Goal: Navigation & Orientation: Find specific page/section

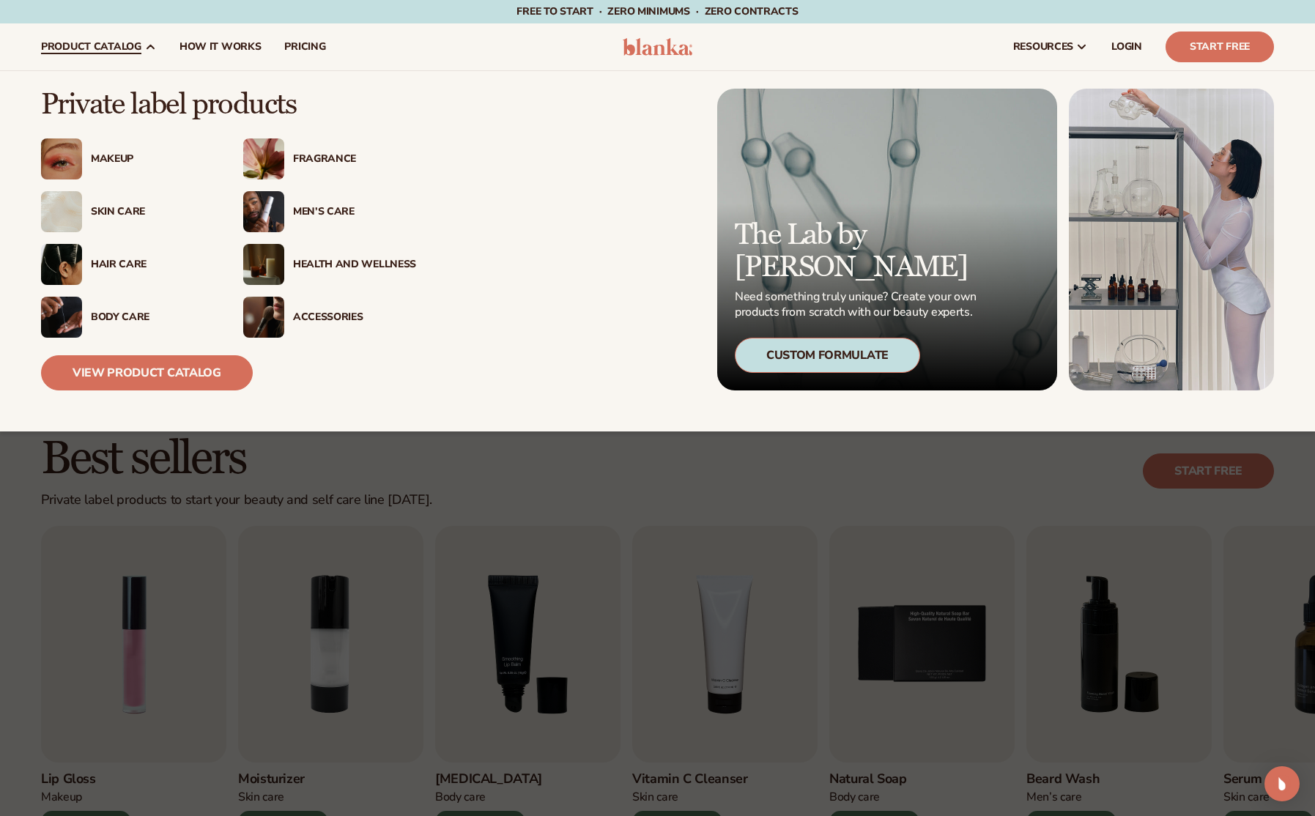
click at [331, 259] on div "Health And Wellness" at bounding box center [354, 265] width 123 height 12
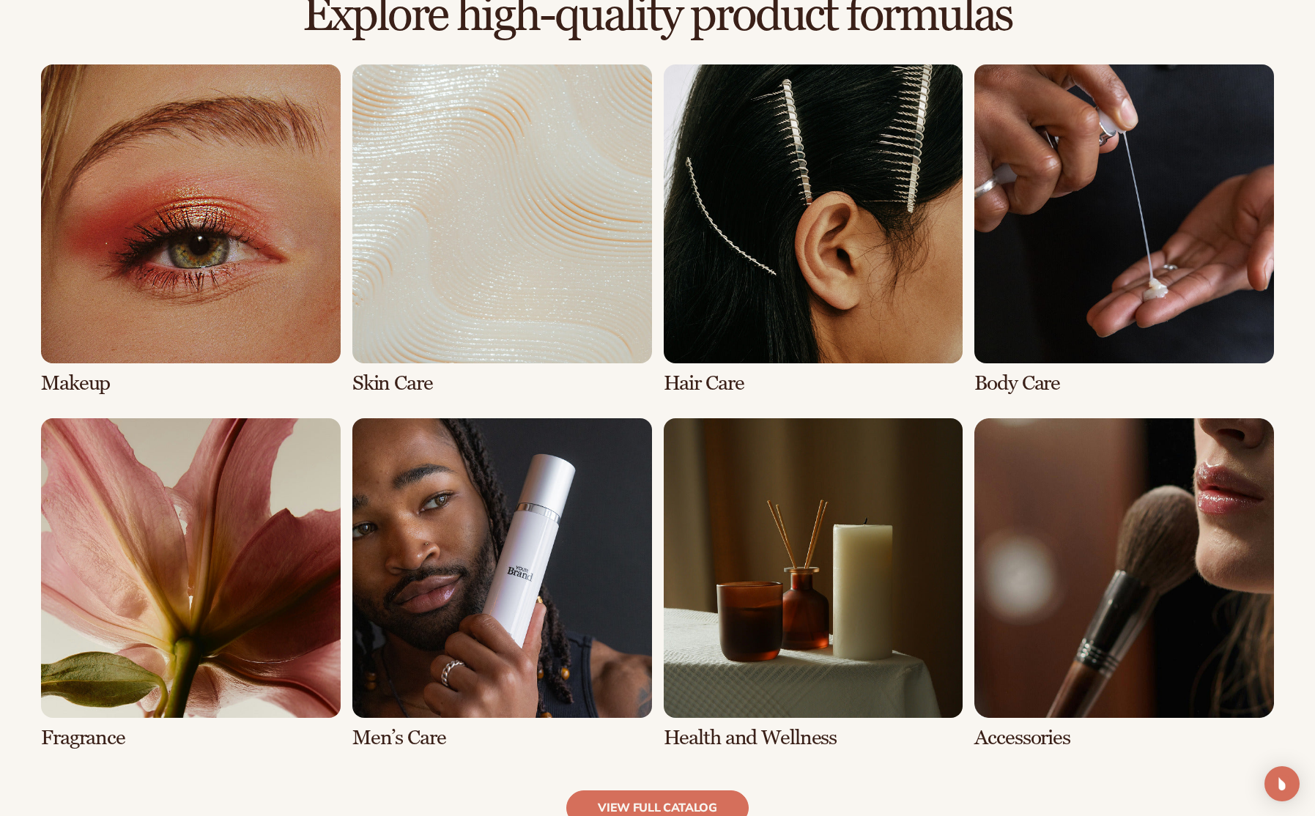
scroll to position [1397, 0]
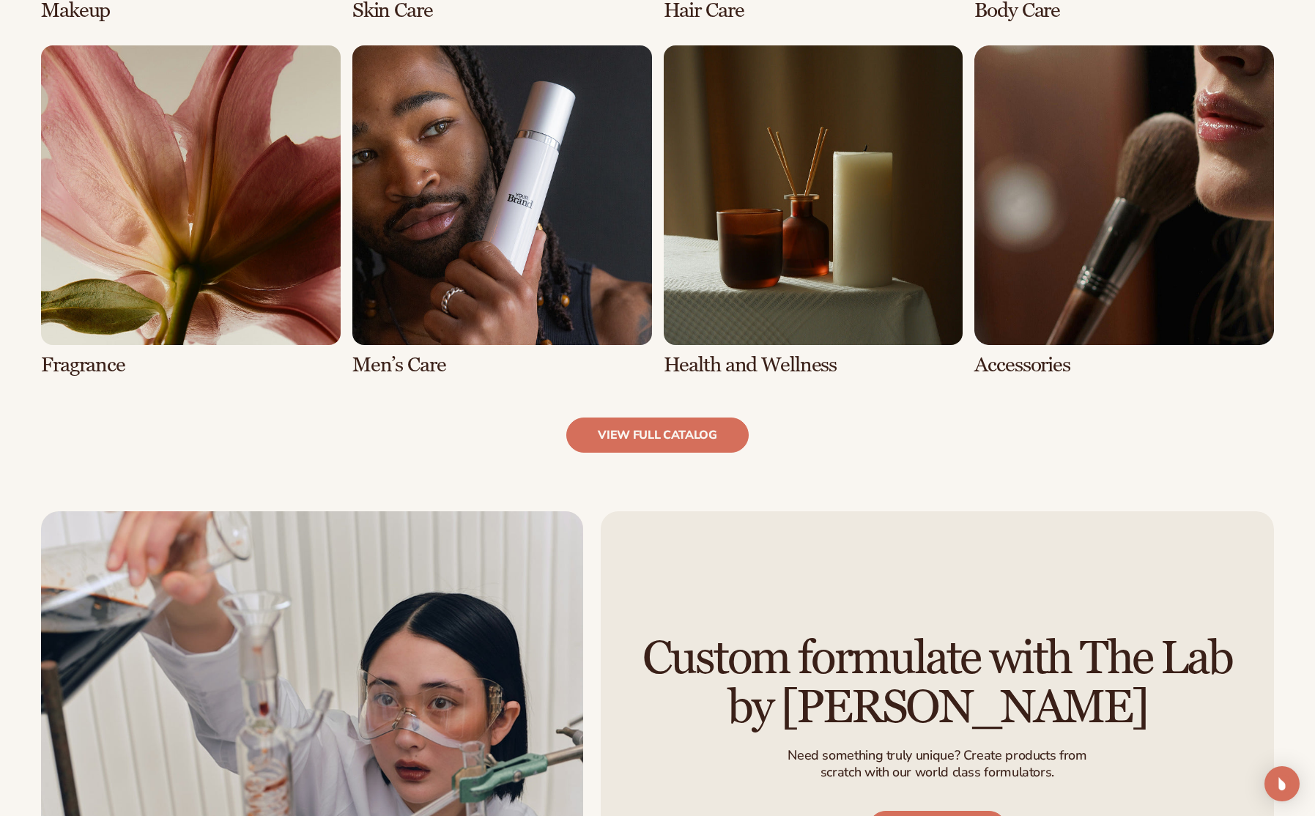
click at [771, 371] on link "7 / 8" at bounding box center [814, 210] width 300 height 331
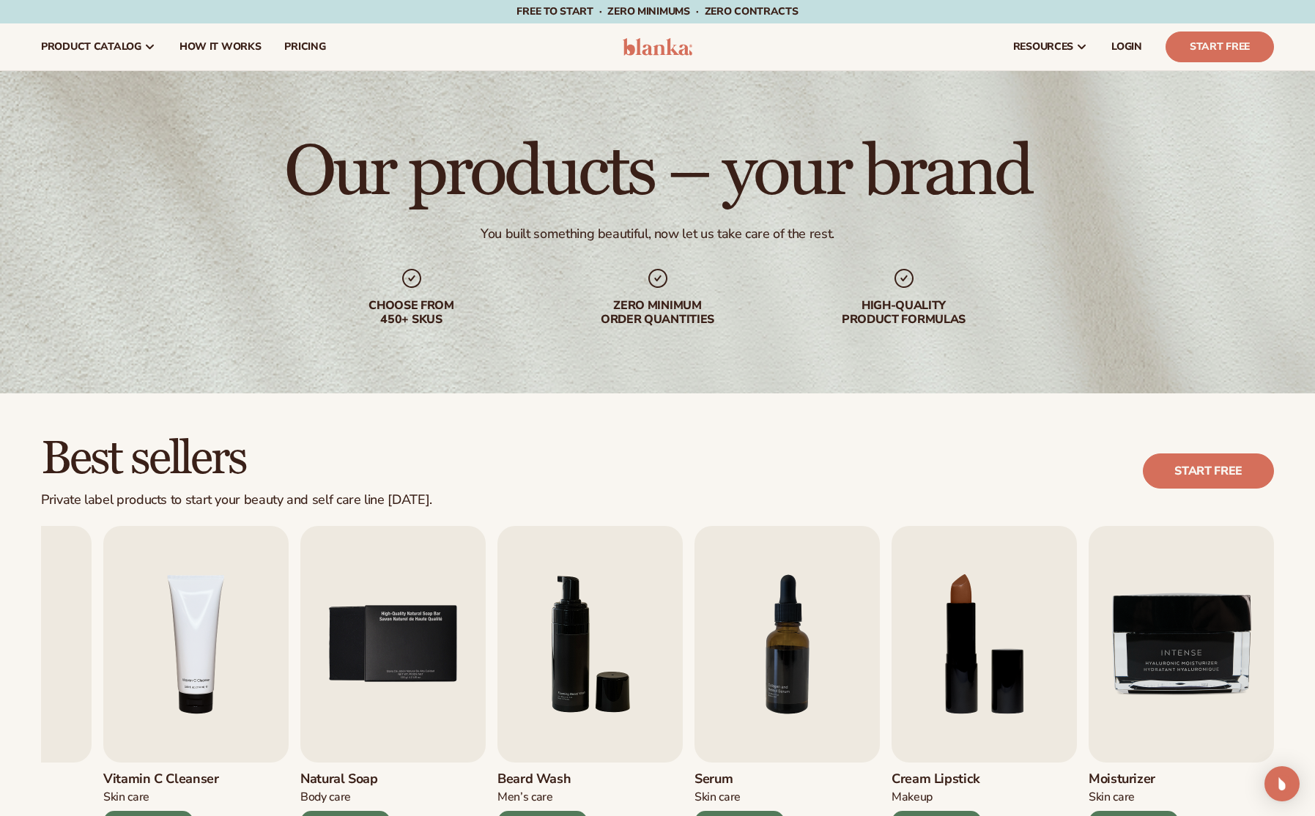
click at [595, 14] on span "Free to start · ZERO minimums · ZERO contracts ·" at bounding box center [657, 11] width 281 height 14
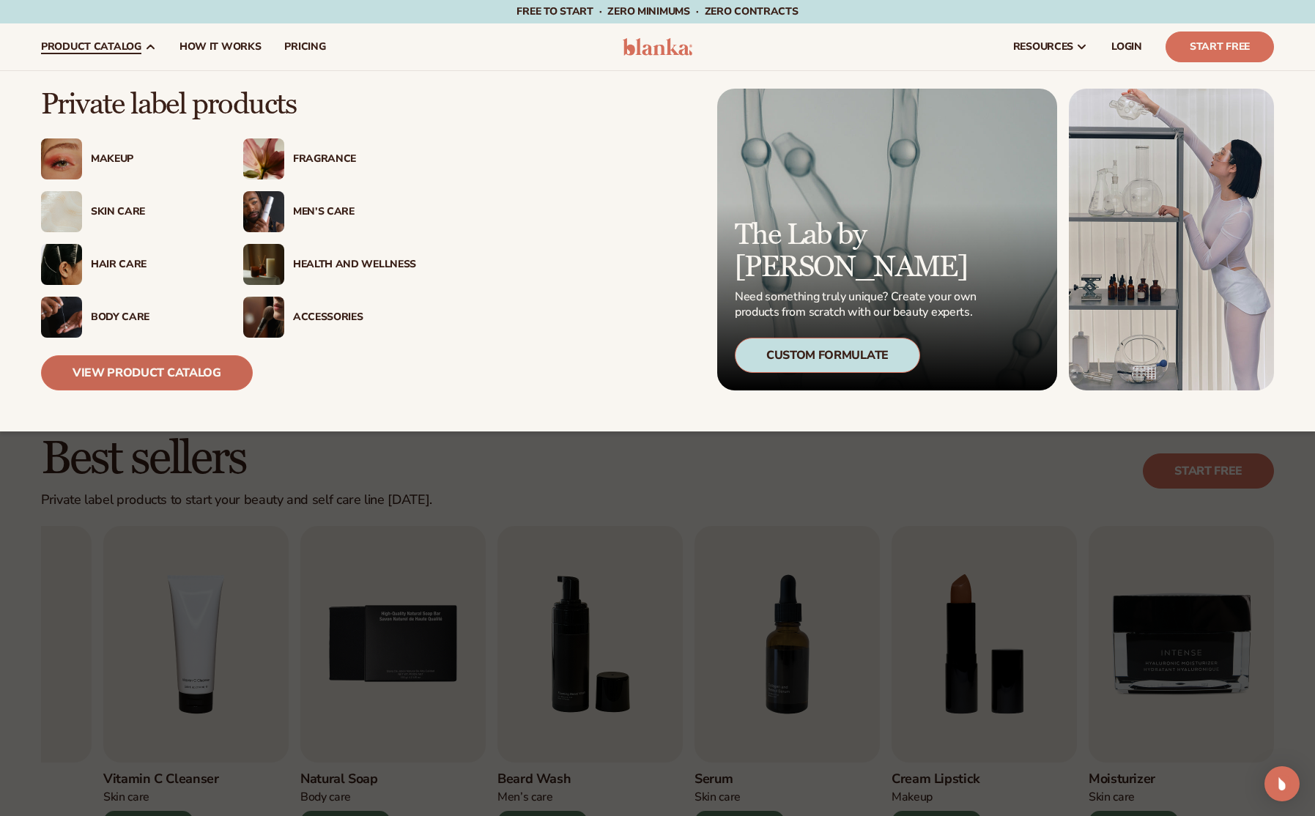
click at [173, 377] on link "View Product Catalog" at bounding box center [147, 372] width 212 height 35
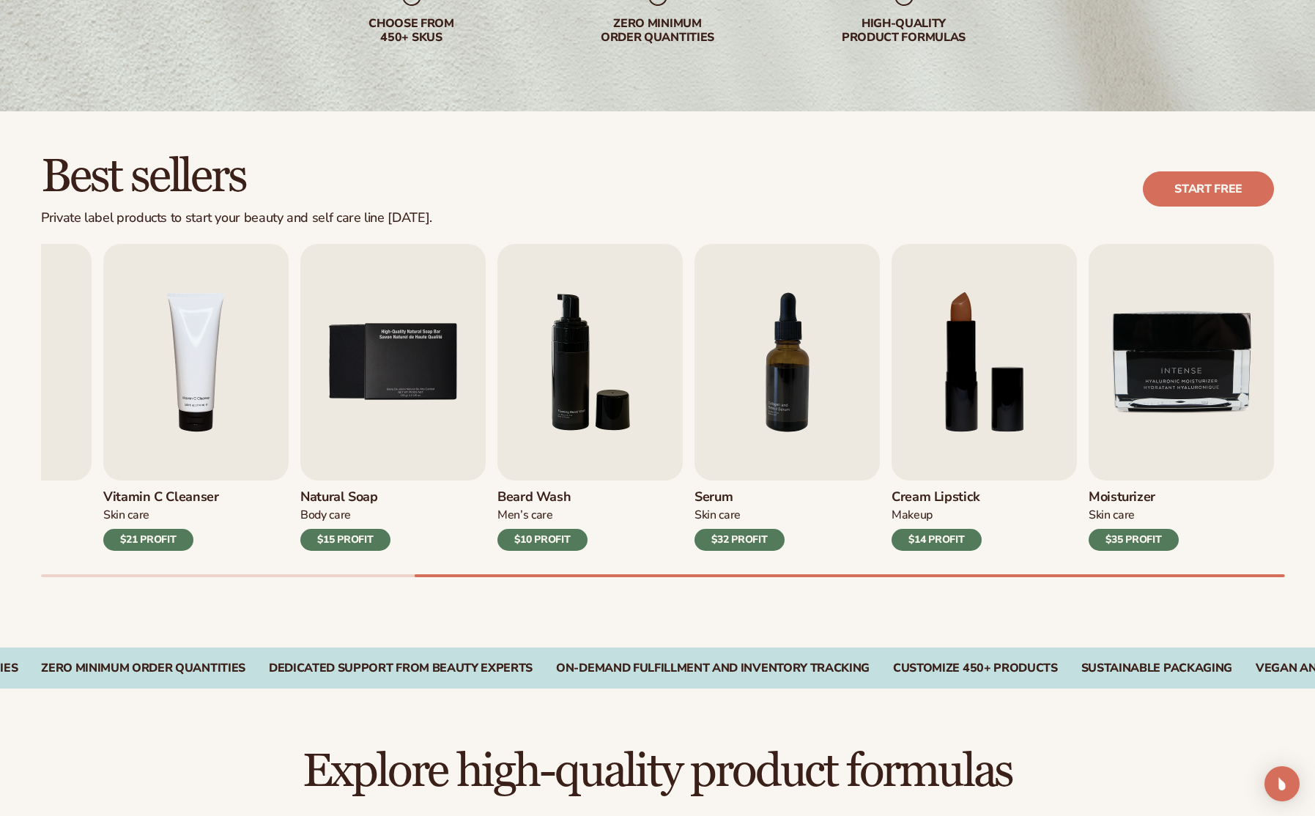
scroll to position [323, 0]
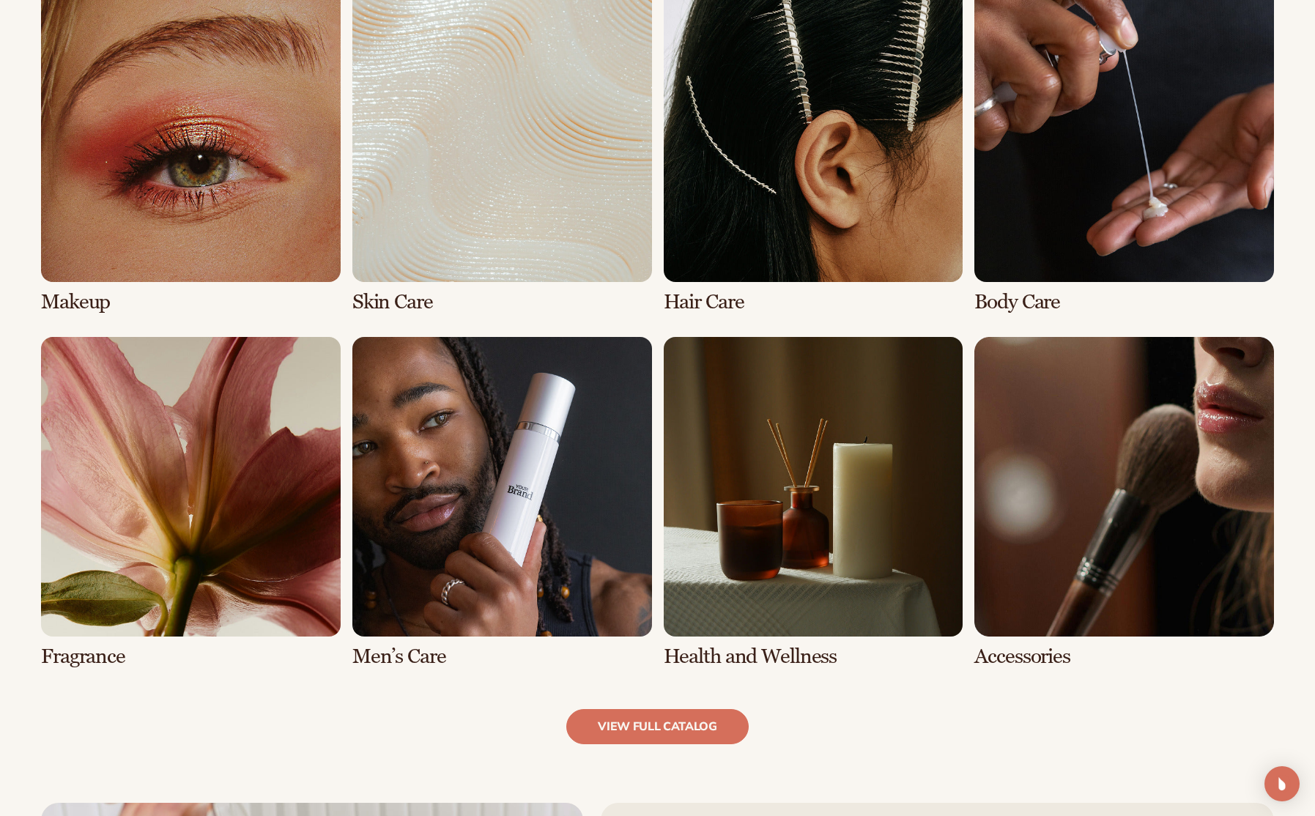
click at [854, 533] on link "7 / 8" at bounding box center [814, 502] width 300 height 331
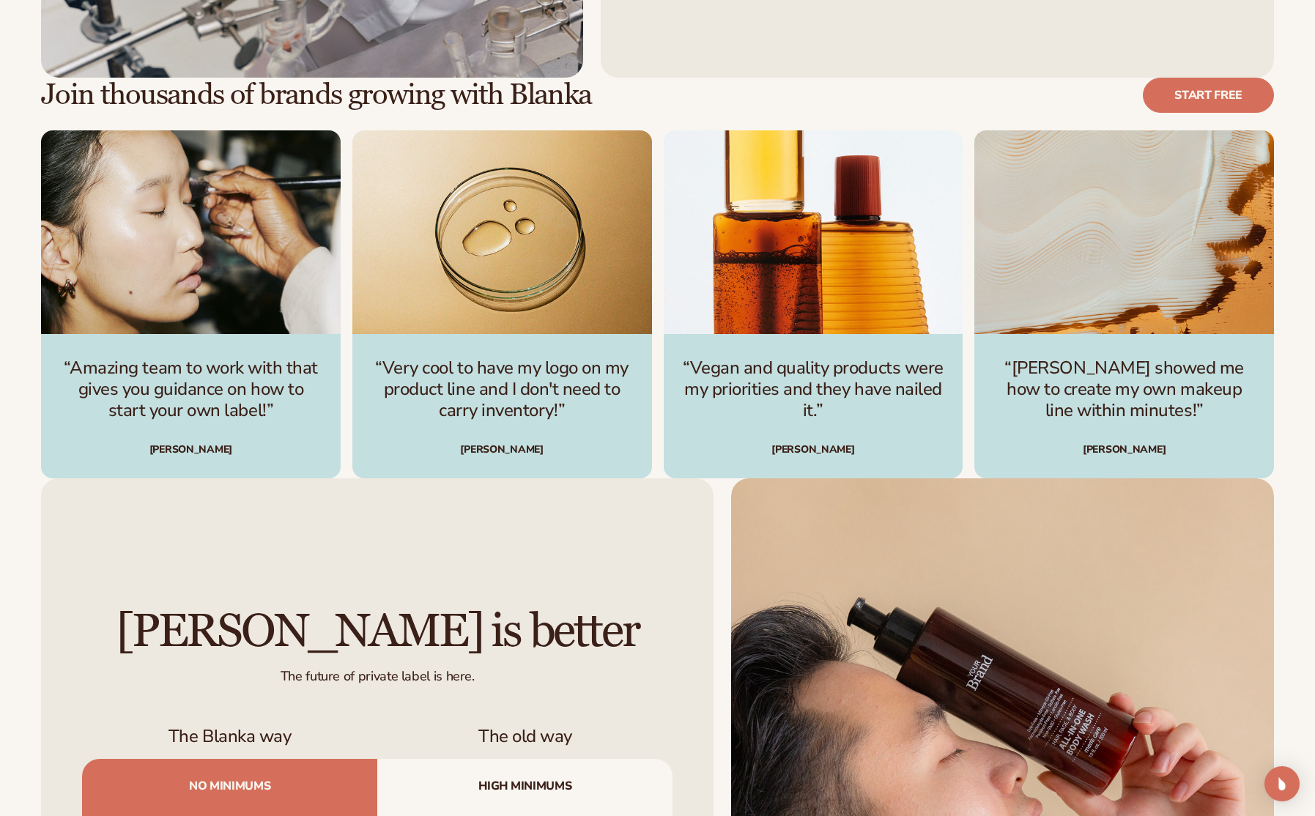
scroll to position [4139, 0]
